Goal: Task Accomplishment & Management: Complete application form

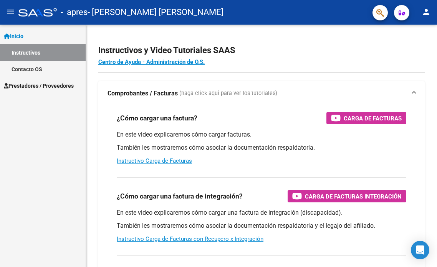
click at [40, 85] on span "Prestadores / Proveedores" at bounding box center [39, 85] width 70 height 8
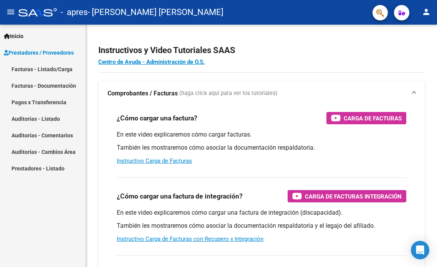
click at [45, 70] on link "Facturas - Listado/Carga" at bounding box center [43, 69] width 86 height 17
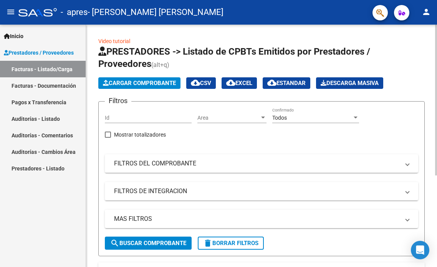
click at [133, 85] on span "Cargar Comprobante" at bounding box center [139, 83] width 73 height 7
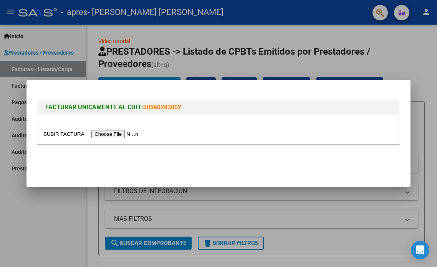
click at [121, 133] on input "file" at bounding box center [91, 134] width 97 height 8
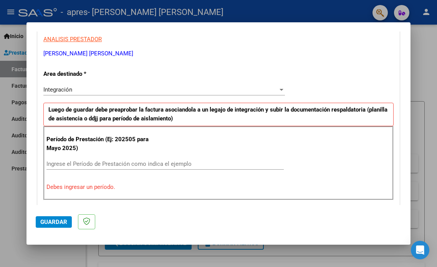
scroll to position [145, 0]
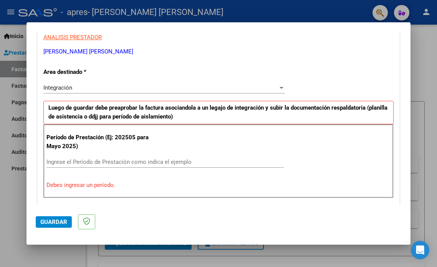
click at [154, 162] on input "Ingrese el Período de Prestación como indica el ejemplo" at bounding box center [164, 161] width 237 height 7
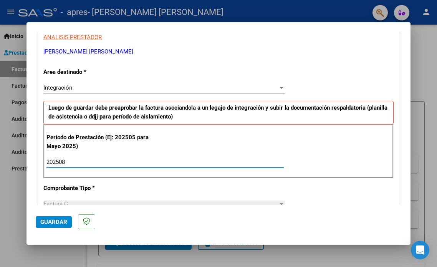
type input "202508"
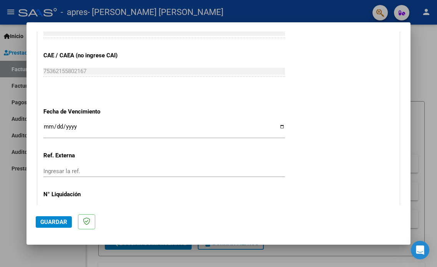
scroll to position [485, 0]
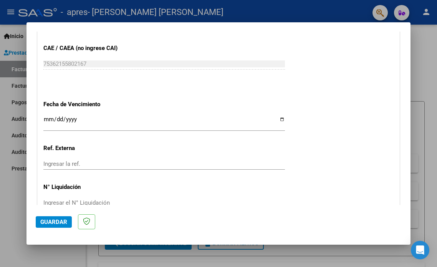
click at [85, 120] on input "Ingresar la fecha" at bounding box center [164, 122] width 242 height 12
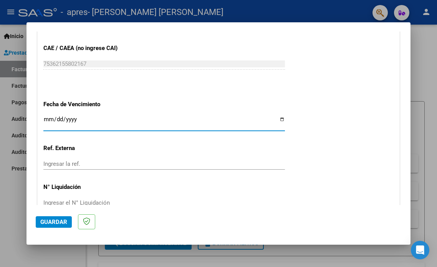
click at [57, 118] on input "Ingresar la fecha" at bounding box center [164, 122] width 242 height 12
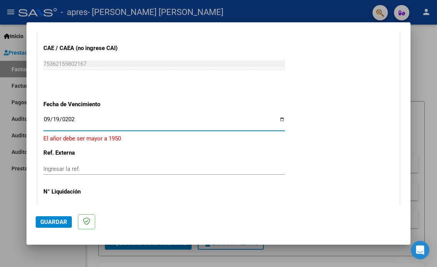
type input "[DATE]"
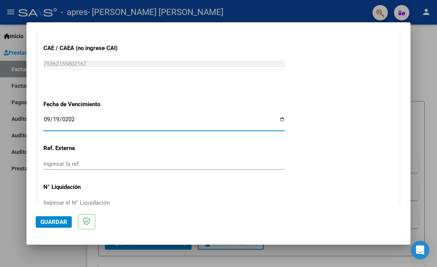
click at [83, 117] on input "[DATE]" at bounding box center [164, 122] width 242 height 12
click at [69, 164] on input "Ingresar la ref." at bounding box center [164, 163] width 242 height 7
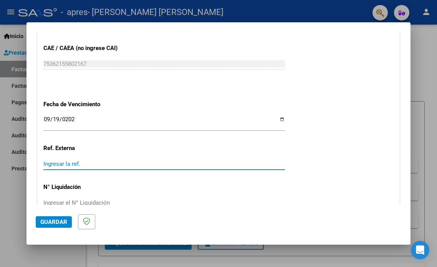
click at [119, 183] on p "N° Liquidación" at bounding box center [95, 187] width 105 height 9
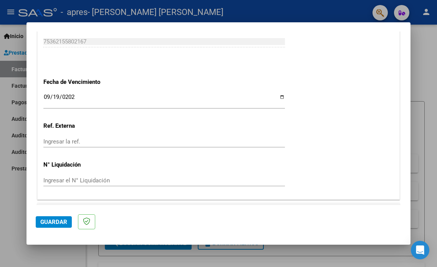
scroll to position [526, 0]
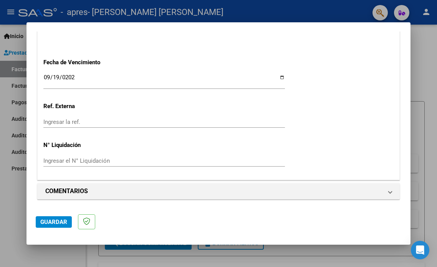
click at [53, 222] on span "Guardar" at bounding box center [53, 221] width 27 height 7
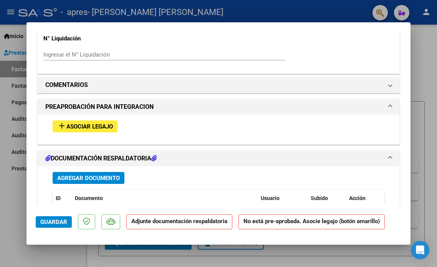
scroll to position [611, 0]
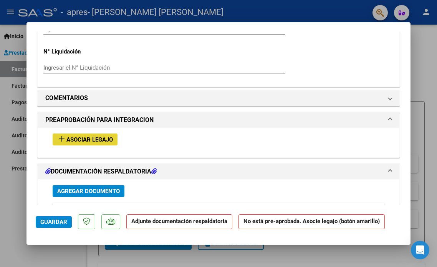
click at [93, 142] on span "Asociar Legajo" at bounding box center [89, 139] width 46 height 7
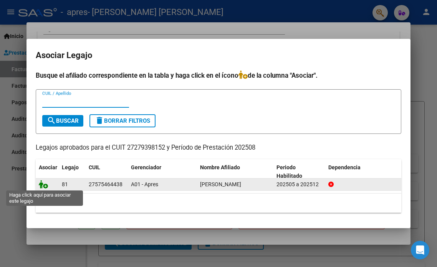
click at [43, 185] on icon at bounding box center [43, 184] width 9 height 8
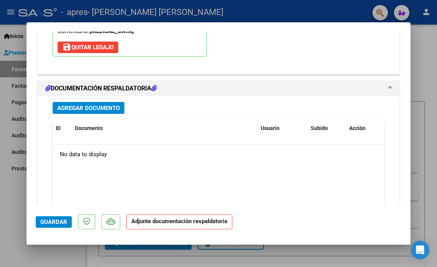
scroll to position [815, 0]
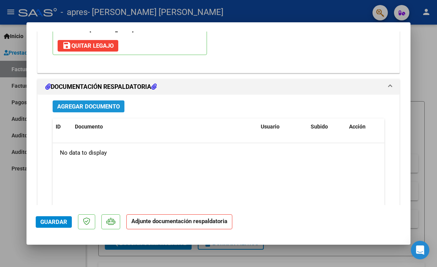
click at [93, 105] on span "Agregar Documento" at bounding box center [88, 106] width 63 height 7
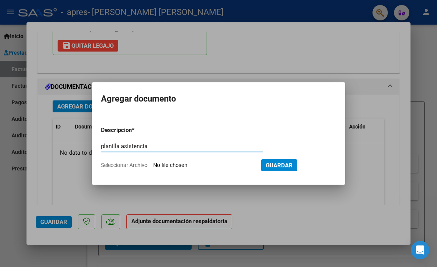
type input "planilla asistencia"
click at [203, 164] on input "Seleccionar Archivo" at bounding box center [204, 165] width 102 height 7
type input "C:\fakepath\Planilla asistencia [DATE] Zafira.png"
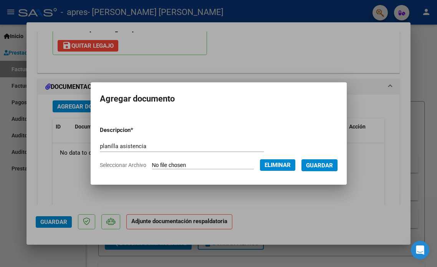
click at [331, 164] on span "Guardar" at bounding box center [319, 165] width 27 height 7
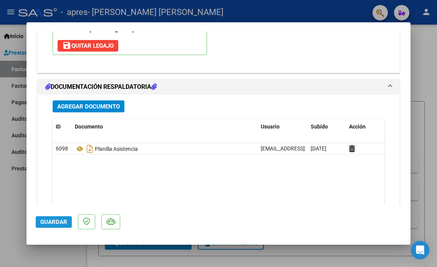
click at [55, 220] on span "Guardar" at bounding box center [53, 221] width 27 height 7
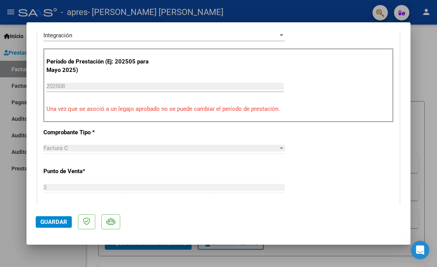
scroll to position [0, 0]
